Goal: Information Seeking & Learning: Learn about a topic

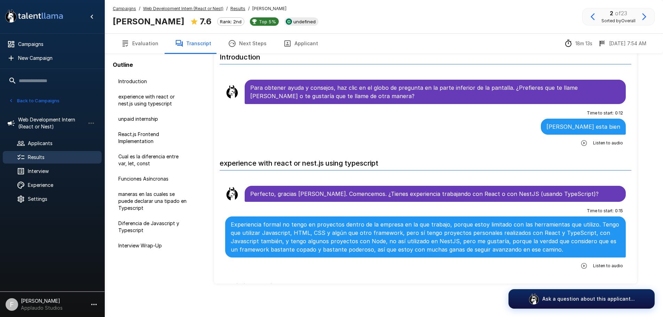
scroll to position [592, 0]
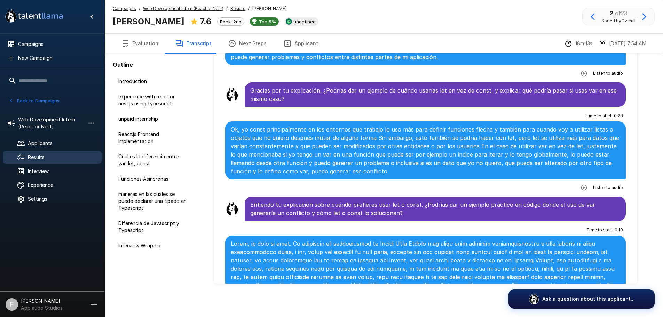
click at [40, 156] on span "Results" at bounding box center [62, 157] width 68 height 7
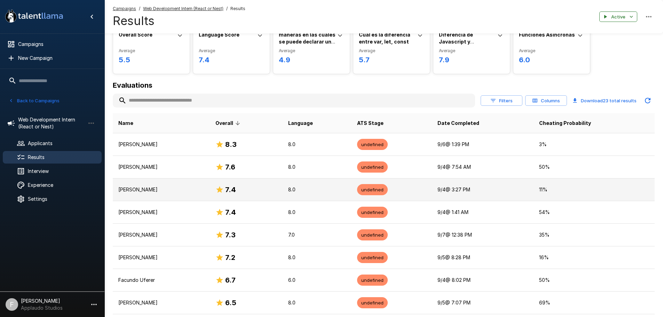
scroll to position [86, 0]
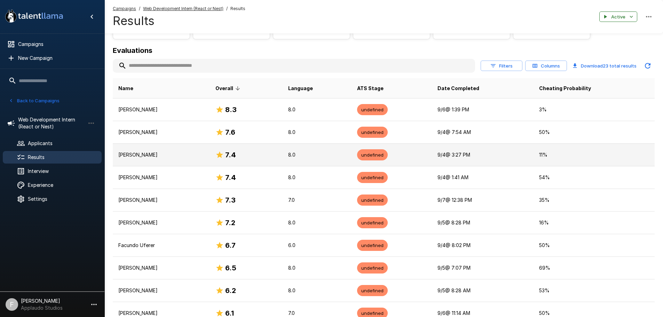
click at [156, 157] on p "[PERSON_NAME]" at bounding box center [161, 154] width 86 height 7
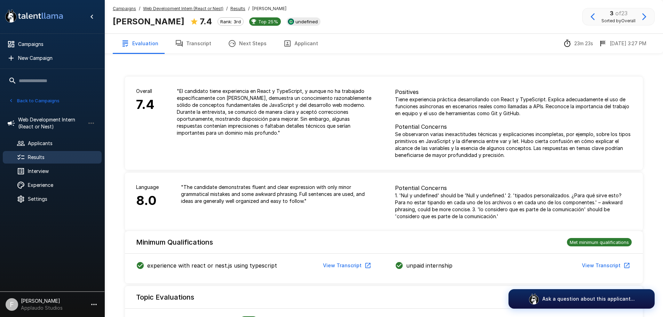
click at [180, 44] on icon "button" at bounding box center [179, 43] width 7 height 7
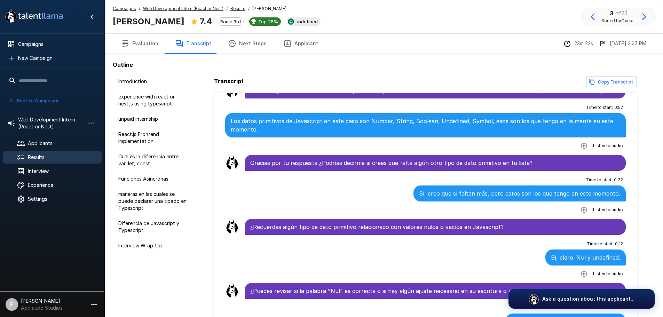
scroll to position [418, 0]
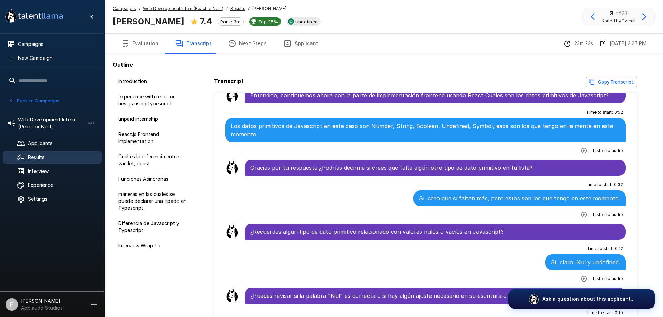
click at [385, 132] on p "Los datos primitivos de Javascript en este caso son Number, String, Boolean, Un…" at bounding box center [426, 130] width 390 height 17
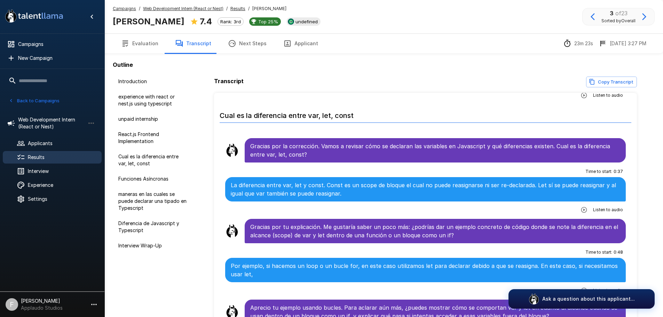
scroll to position [696, 0]
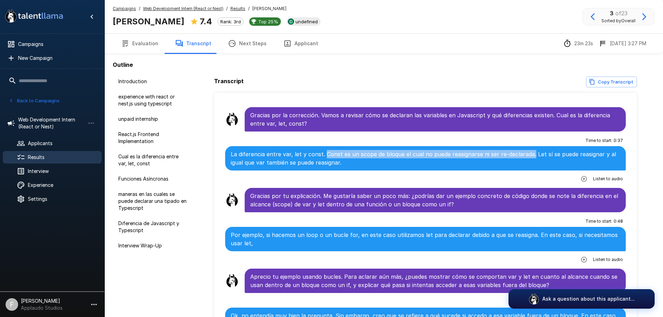
drag, startPoint x: 530, startPoint y: 156, endPoint x: 325, endPoint y: 157, distance: 205.3
click at [325, 157] on p "La diferencia entre var, let y const. Const es un scope de bloque el cual no pu…" at bounding box center [426, 158] width 390 height 17
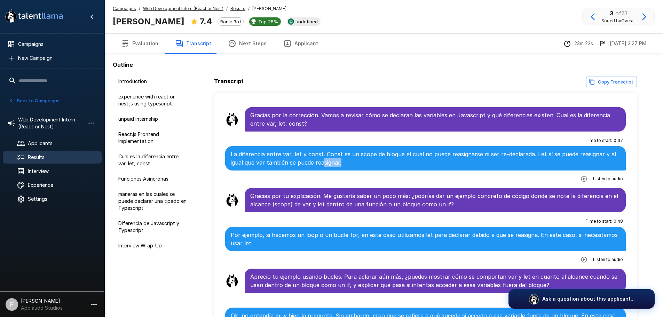
click at [323, 160] on p "La diferencia entre var, let y const. Const es un scope de bloque el cual no pu…" at bounding box center [426, 158] width 390 height 17
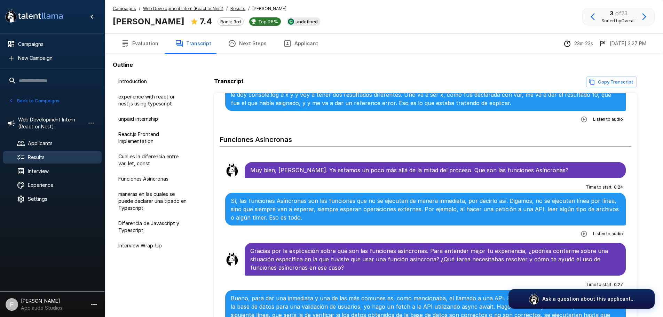
scroll to position [1079, 0]
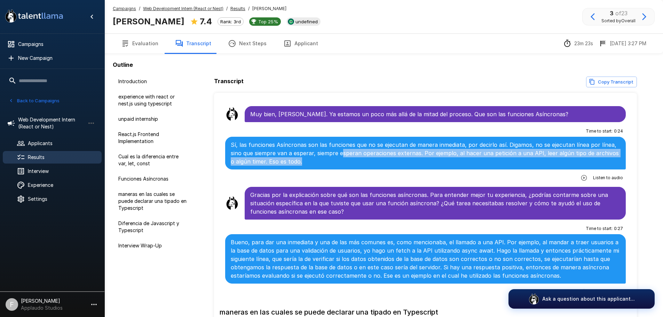
drag, startPoint x: 353, startPoint y: 156, endPoint x: 362, endPoint y: 153, distance: 9.7
click at [354, 154] on p "Sí, las funciones Asíncronas son las funciones que no se ejecutan de manera inm…" at bounding box center [426, 153] width 390 height 25
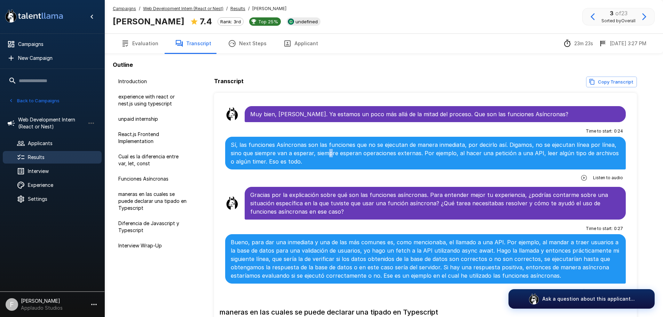
drag, startPoint x: 330, startPoint y: 156, endPoint x: 323, endPoint y: 153, distance: 7.4
click at [331, 155] on p "Sí, las funciones Asíncronas son las funciones que no se ejecutan de manera inm…" at bounding box center [426, 153] width 390 height 25
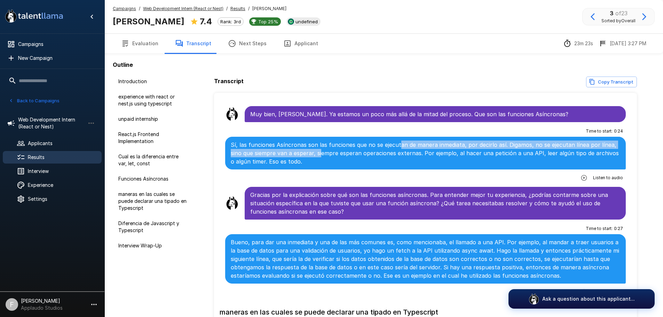
drag, startPoint x: 320, startPoint y: 153, endPoint x: 398, endPoint y: 149, distance: 77.7
click at [398, 149] on p "Sí, las funciones Asíncronas son las funciones que no se ejecutan de manera inm…" at bounding box center [426, 153] width 390 height 25
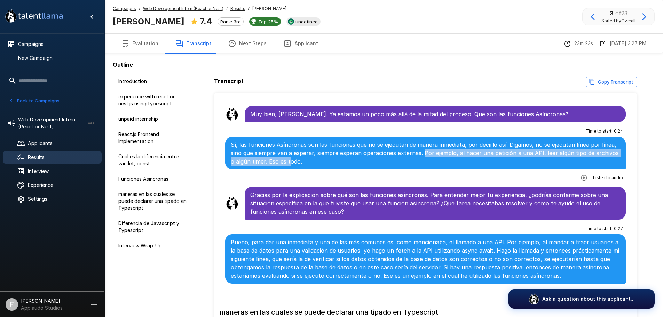
drag, startPoint x: 396, startPoint y: 154, endPoint x: 339, endPoint y: 166, distance: 58.7
click at [285, 157] on p "Sí, las funciones Asíncronas son las funciones que no se ejecutan de manera inm…" at bounding box center [426, 153] width 390 height 25
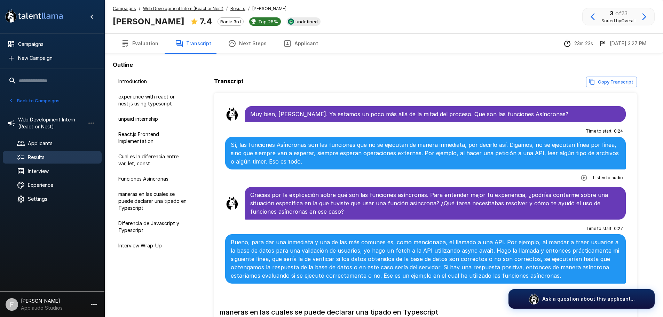
click at [324, 157] on p "Sí, las funciones Asíncronas son las funciones que no se ejecutan de manera inm…" at bounding box center [426, 153] width 390 height 25
drag, startPoint x: 317, startPoint y: 154, endPoint x: 418, endPoint y: 154, distance: 100.9
click at [418, 154] on p "Sí, las funciones Asíncronas son las funciones que no se ejecutan de manera inm…" at bounding box center [426, 153] width 390 height 25
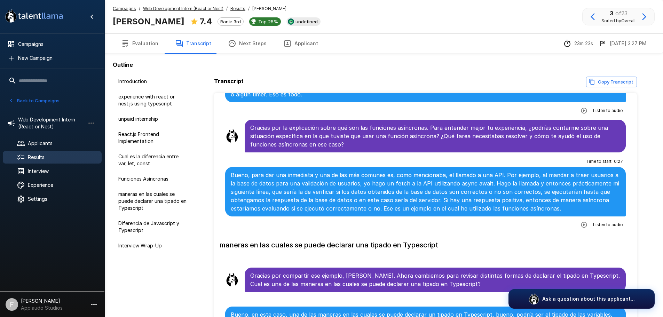
scroll to position [1148, 0]
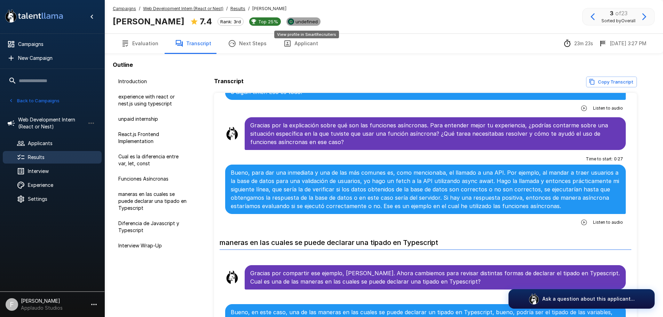
drag, startPoint x: 307, startPoint y: 23, endPoint x: 302, endPoint y: 37, distance: 14.5
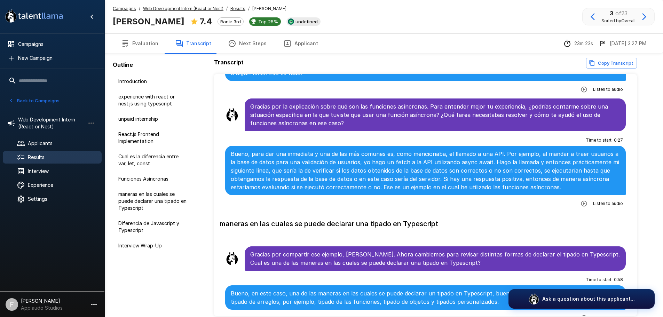
scroll to position [51, 0]
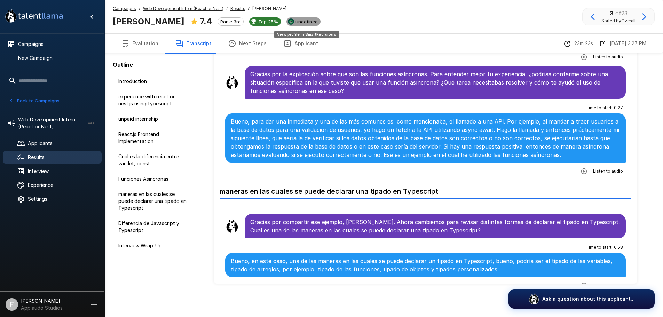
click at [309, 23] on span "undefined" at bounding box center [307, 22] width 28 height 6
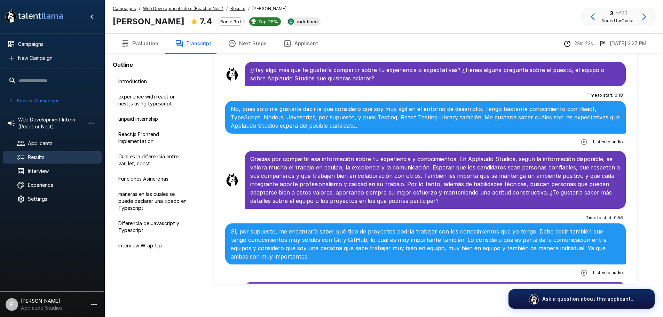
scroll to position [1671, 0]
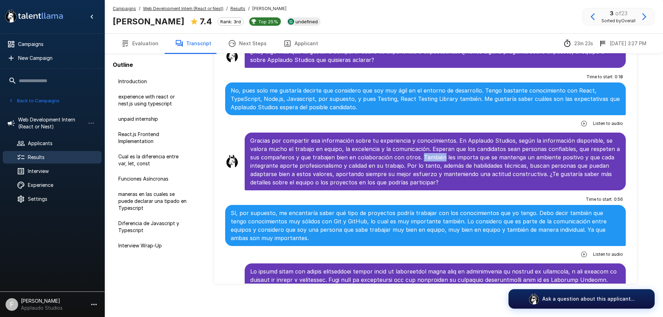
drag, startPoint x: 419, startPoint y: 159, endPoint x: 441, endPoint y: 157, distance: 22.3
click at [441, 157] on p "Gracias por compartir esa información sobre tu experiencia y conocimientos. En …" at bounding box center [435, 161] width 370 height 50
drag, startPoint x: 443, startPoint y: 159, endPoint x: 451, endPoint y: 158, distance: 8.4
click at [451, 158] on p "Gracias por compartir esa información sobre tu experiencia y conocimientos. En …" at bounding box center [435, 161] width 370 height 50
drag, startPoint x: 452, startPoint y: 159, endPoint x: 471, endPoint y: 159, distance: 18.8
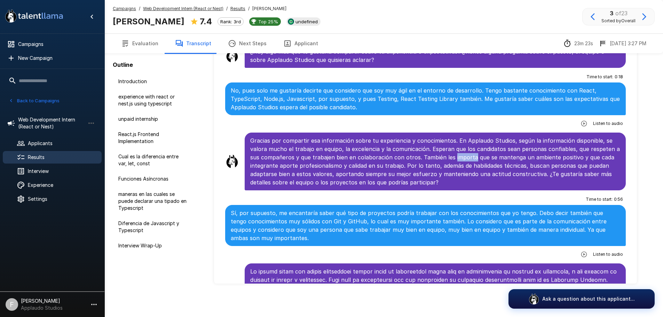
click at [471, 159] on p "Gracias por compartir esa información sobre tu experiencia y conocimientos. En …" at bounding box center [435, 161] width 370 height 50
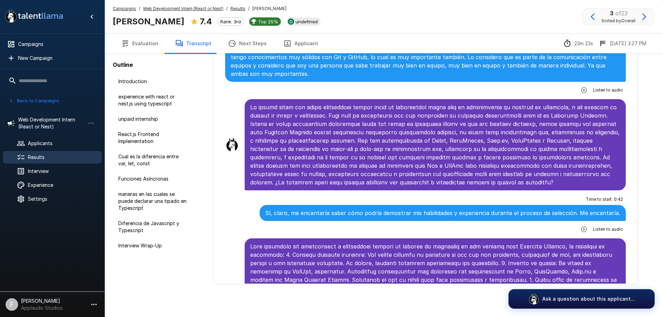
scroll to position [1974, 0]
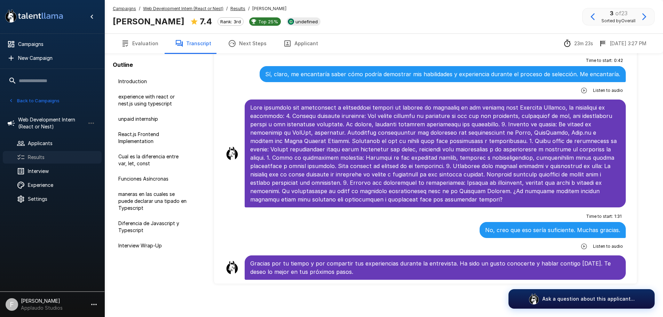
click at [36, 159] on span "Results" at bounding box center [62, 157] width 68 height 7
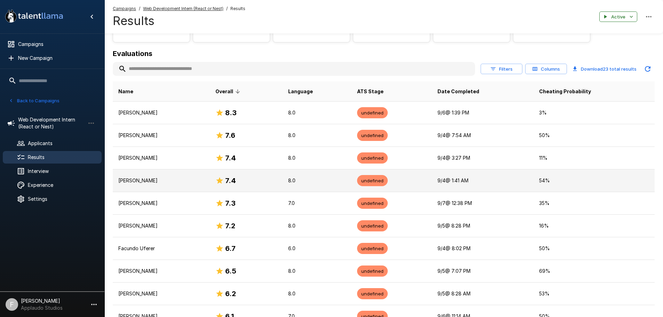
scroll to position [82, 0]
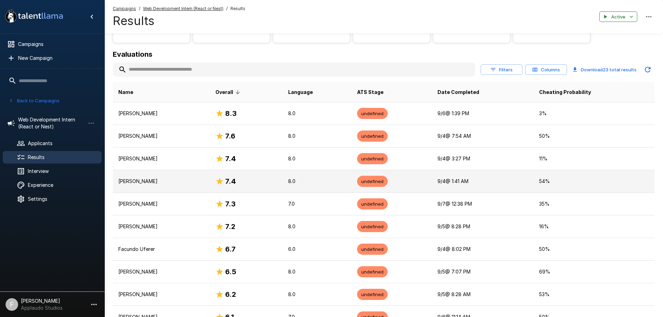
click at [162, 182] on p "[PERSON_NAME]" at bounding box center [161, 181] width 86 height 7
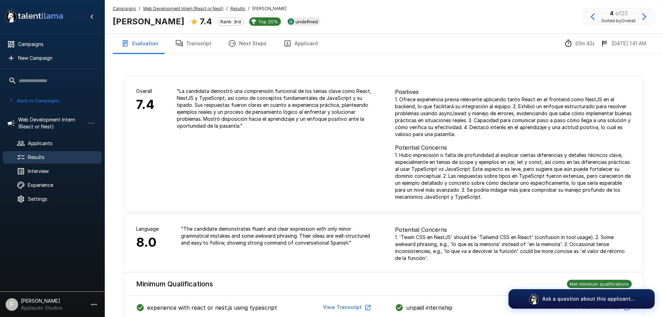
click at [195, 36] on button "Transcript" at bounding box center [193, 43] width 53 height 19
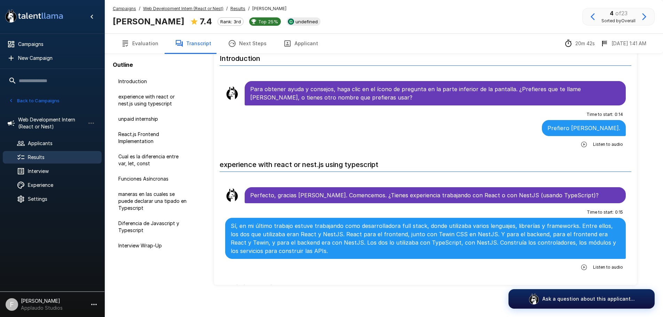
scroll to position [51, 0]
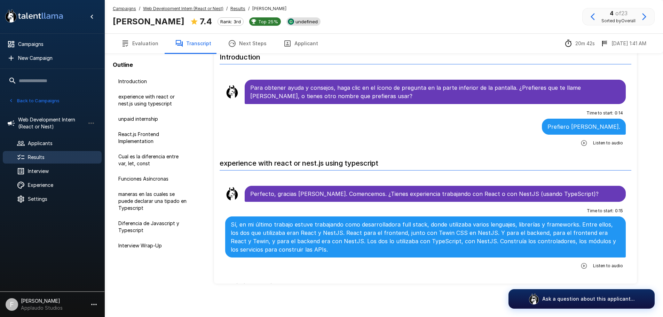
click at [321, 21] on span "undefined" at bounding box center [307, 22] width 28 height 6
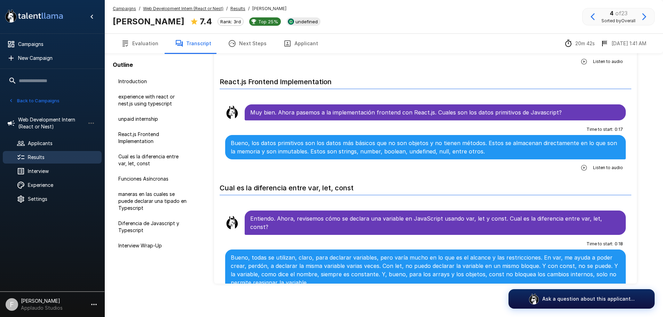
scroll to position [313, 0]
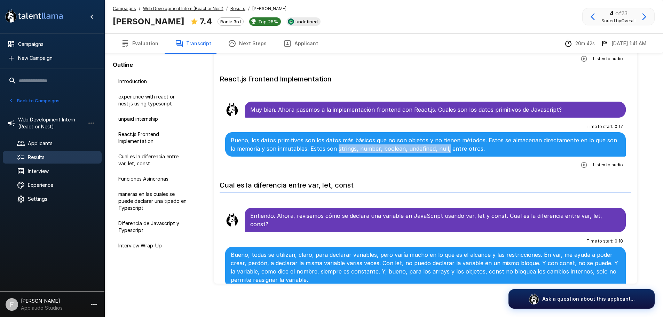
drag, startPoint x: 438, startPoint y: 149, endPoint x: 331, endPoint y: 153, distance: 107.3
click at [331, 153] on div "Bueno, los datos primitivos son los datos más básicos que no son objetos y no t…" at bounding box center [425, 144] width 401 height 24
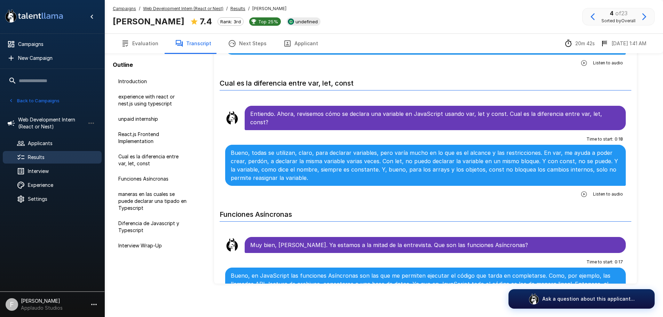
scroll to position [418, 0]
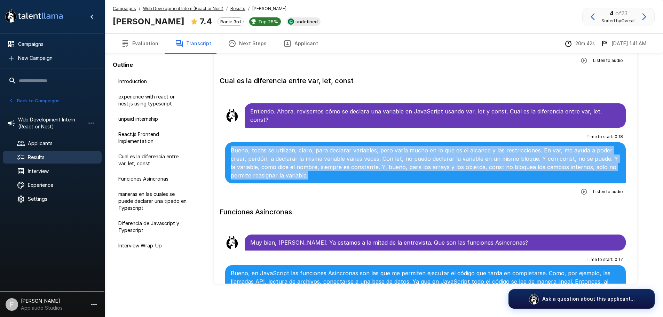
drag, startPoint x: 303, startPoint y: 168, endPoint x: 227, endPoint y: 143, distance: 79.5
click at [228, 143] on div "Bueno, todas se utilizan, claro, para declarar variables, pero varía mucho en l…" at bounding box center [425, 162] width 401 height 41
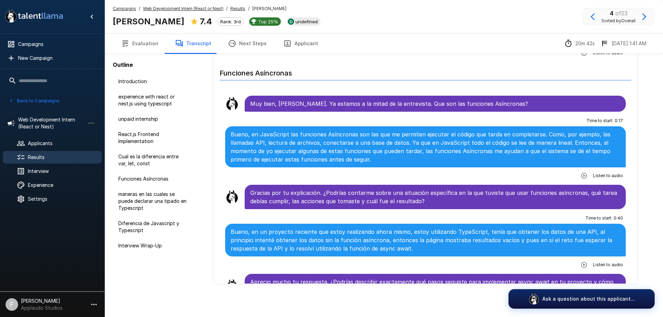
scroll to position [557, 0]
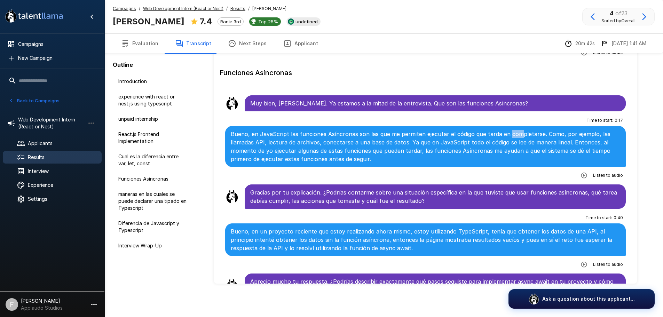
click at [505, 130] on p "Bueno, en JavaScript las funciones Asíncronas son las que me permiten ejecutar …" at bounding box center [426, 146] width 390 height 33
click at [535, 131] on p "Bueno, en JavaScript las funciones Asíncronas son las que me permiten ejecutar …" at bounding box center [426, 146] width 390 height 33
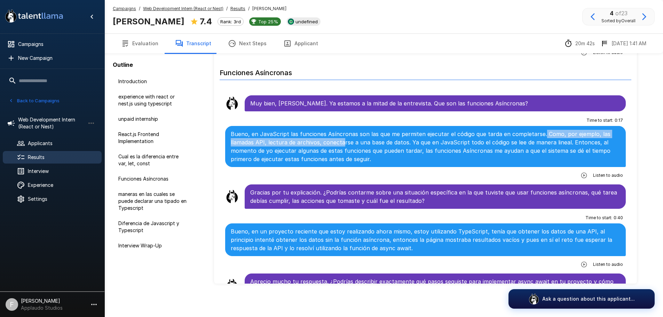
drag, startPoint x: 539, startPoint y: 127, endPoint x: 342, endPoint y: 128, distance: 196.6
click at [343, 131] on p "Bueno, en JavaScript las funciones Asíncronas son las que me permiten ejecutar …" at bounding box center [426, 146] width 390 height 33
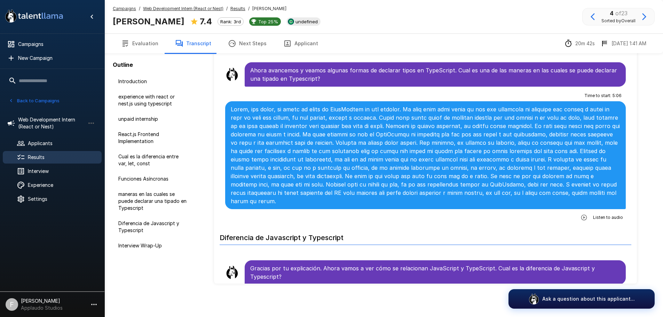
scroll to position [905, 0]
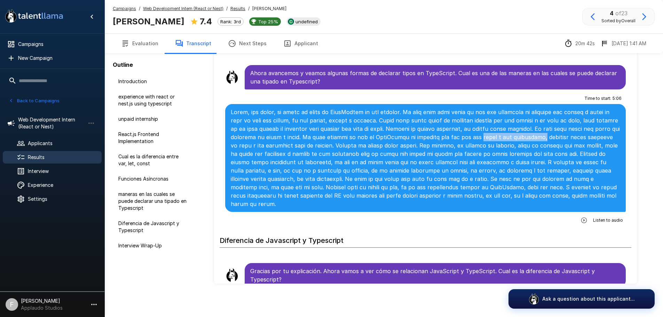
drag, startPoint x: 476, startPoint y: 130, endPoint x: 534, endPoint y: 130, distance: 58.1
click at [535, 130] on p at bounding box center [426, 158] width 390 height 100
drag, startPoint x: 326, startPoint y: 138, endPoint x: 284, endPoint y: 139, distance: 42.8
click at [284, 139] on p at bounding box center [426, 158] width 390 height 100
drag, startPoint x: 378, startPoint y: 136, endPoint x: 416, endPoint y: 135, distance: 37.9
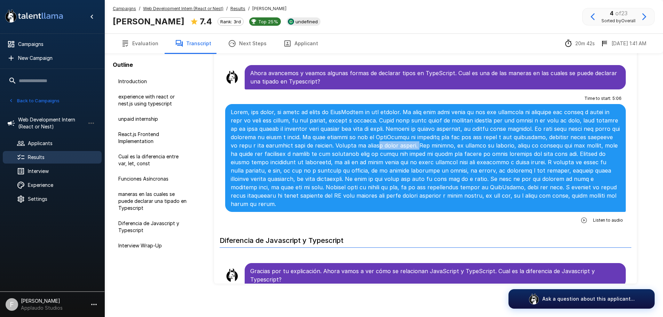
click at [416, 135] on p at bounding box center [426, 158] width 390 height 100
click at [465, 140] on p at bounding box center [426, 158] width 390 height 100
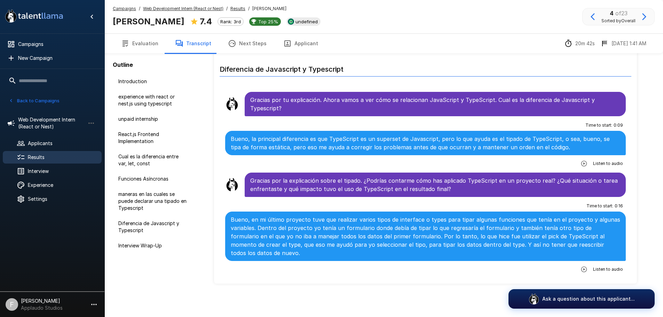
scroll to position [1079, 0]
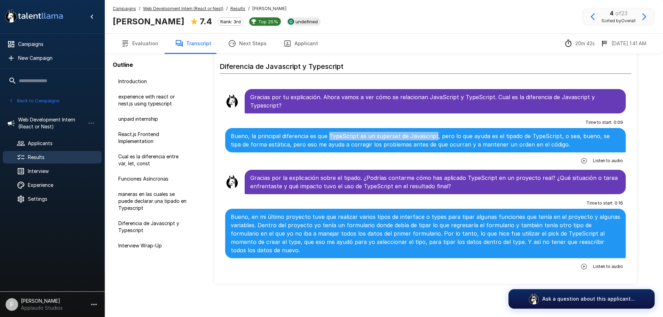
drag, startPoint x: 405, startPoint y: 133, endPoint x: 327, endPoint y: 127, distance: 77.5
click at [327, 132] on p "Bueno, la principal diferencia es que TypeScript es un superset de Javascript, …" at bounding box center [426, 140] width 390 height 17
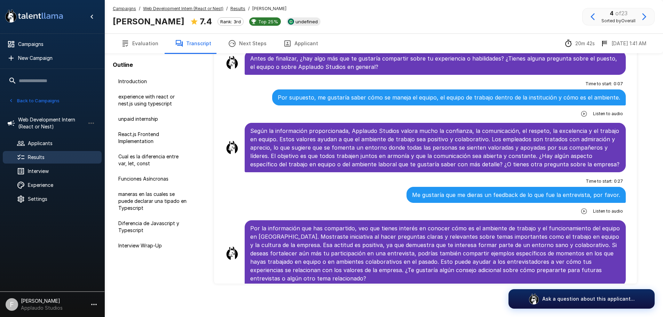
scroll to position [1400, 0]
